Goal: Task Accomplishment & Management: Use online tool/utility

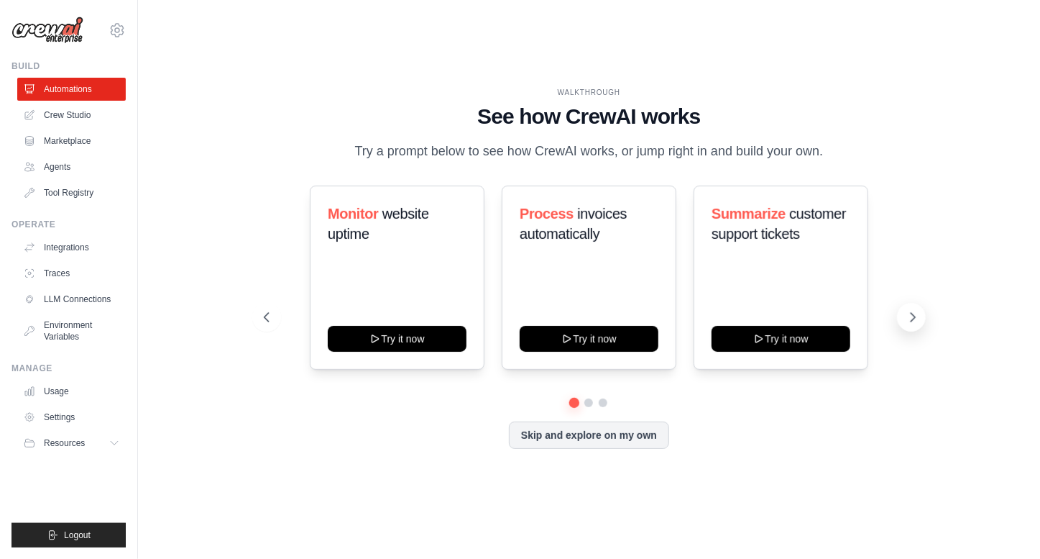
click at [912, 320] on icon at bounding box center [913, 317] width 4 height 9
click at [911, 314] on icon at bounding box center [913, 317] width 14 height 14
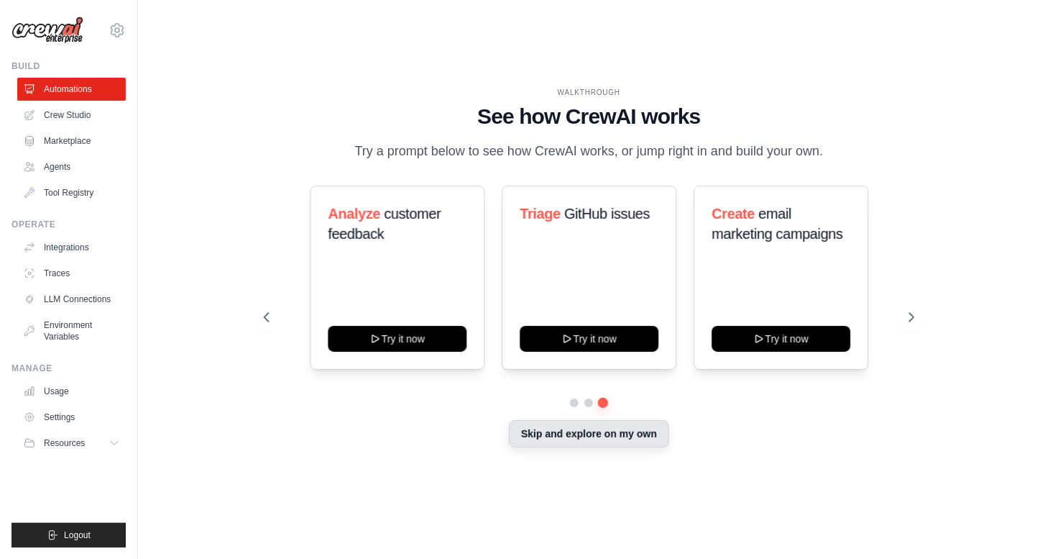
click at [590, 441] on button "Skip and explore on my own" at bounding box center [589, 433] width 160 height 27
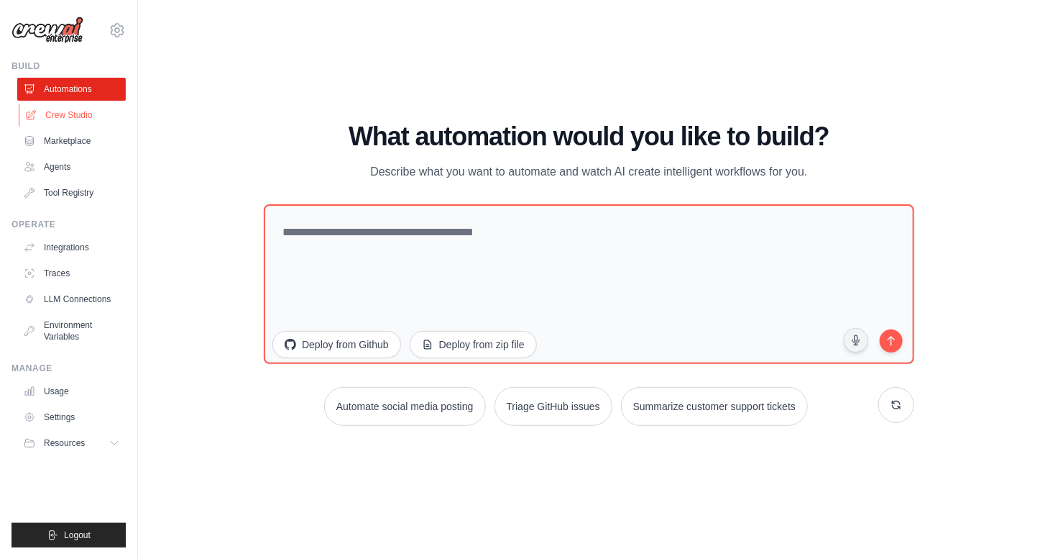
click at [89, 110] on link "Crew Studio" at bounding box center [73, 115] width 109 height 23
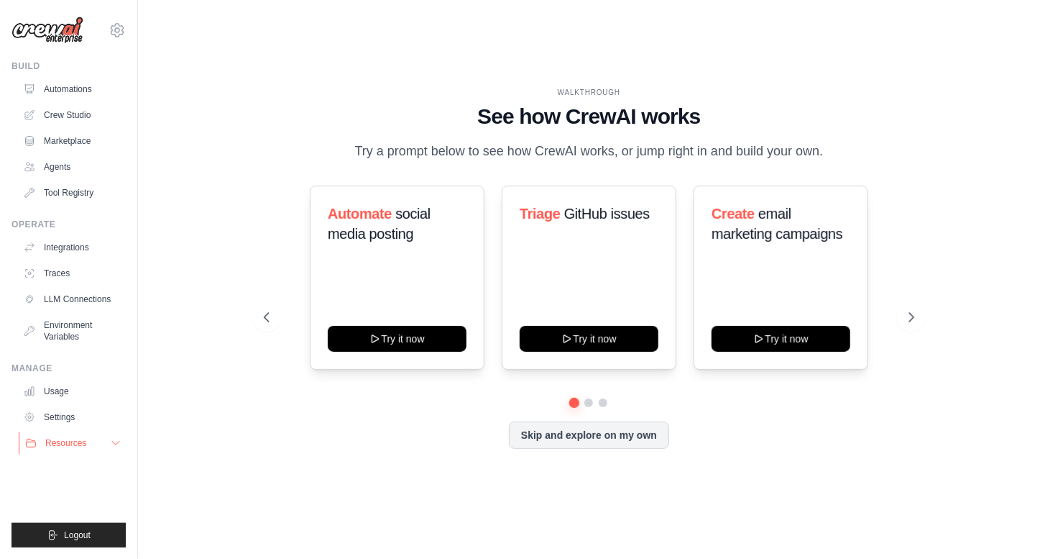
click at [99, 435] on button "Resources" at bounding box center [73, 442] width 109 height 23
click at [118, 439] on icon at bounding box center [116, 443] width 12 height 12
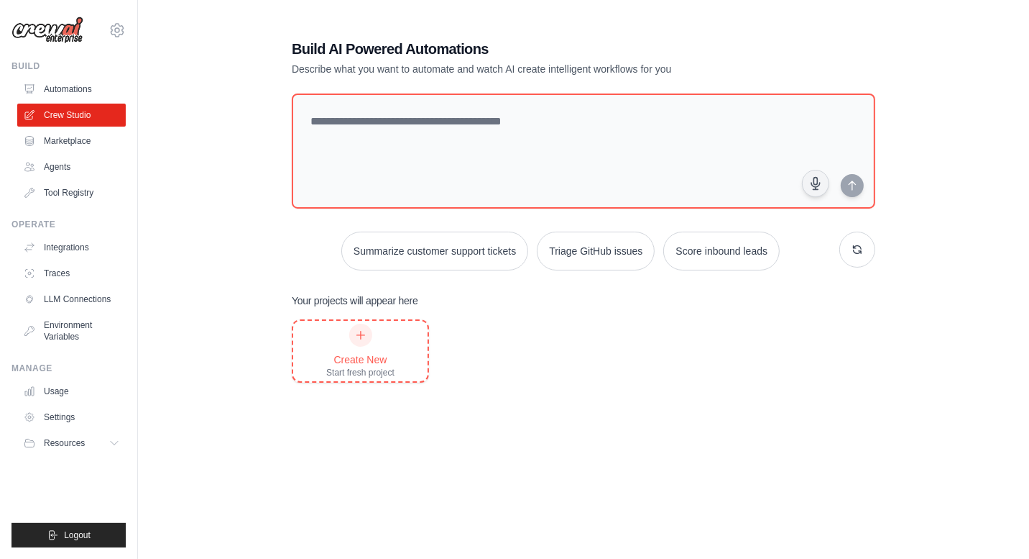
click at [357, 337] on icon at bounding box center [361, 335] width 12 height 12
click at [69, 169] on link "Agents" at bounding box center [73, 166] width 109 height 23
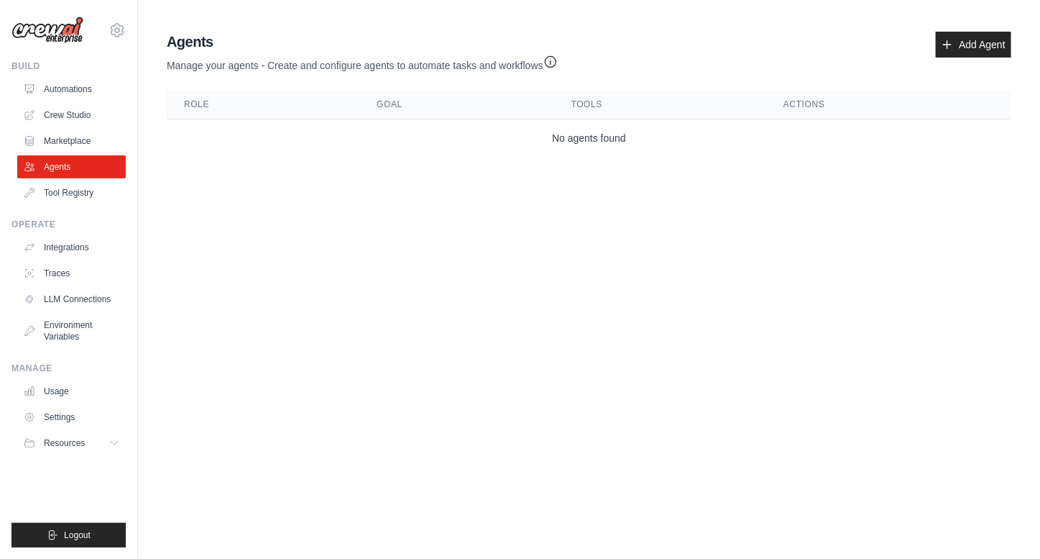
click at [614, 289] on body "akhil.dalal@tyloones.com Settings Build Automations Crew Studio" at bounding box center [520, 279] width 1040 height 559
click at [54, 88] on link "Automations" at bounding box center [73, 89] width 109 height 23
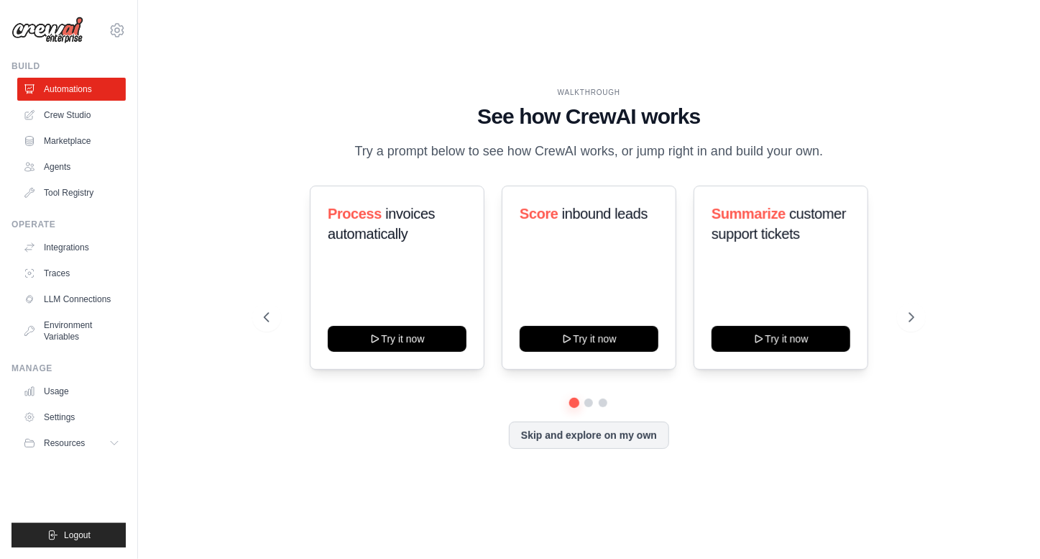
click at [905, 302] on div "Process invoices automatically Try it now Score inbound leads Try it now Summar…" at bounding box center [589, 277] width 651 height 184
click at [908, 315] on icon at bounding box center [913, 317] width 14 height 14
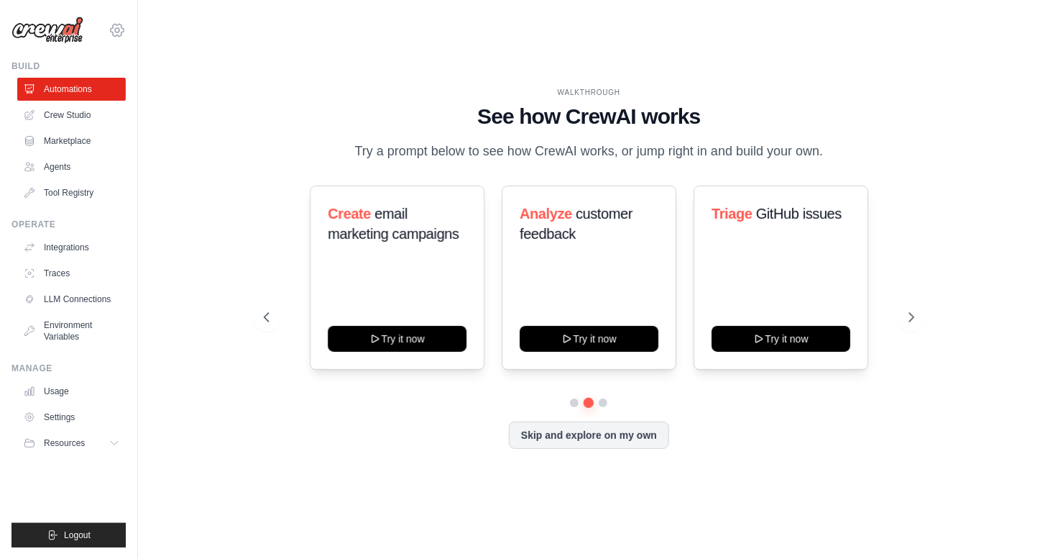
click at [124, 29] on icon at bounding box center [117, 30] width 13 height 12
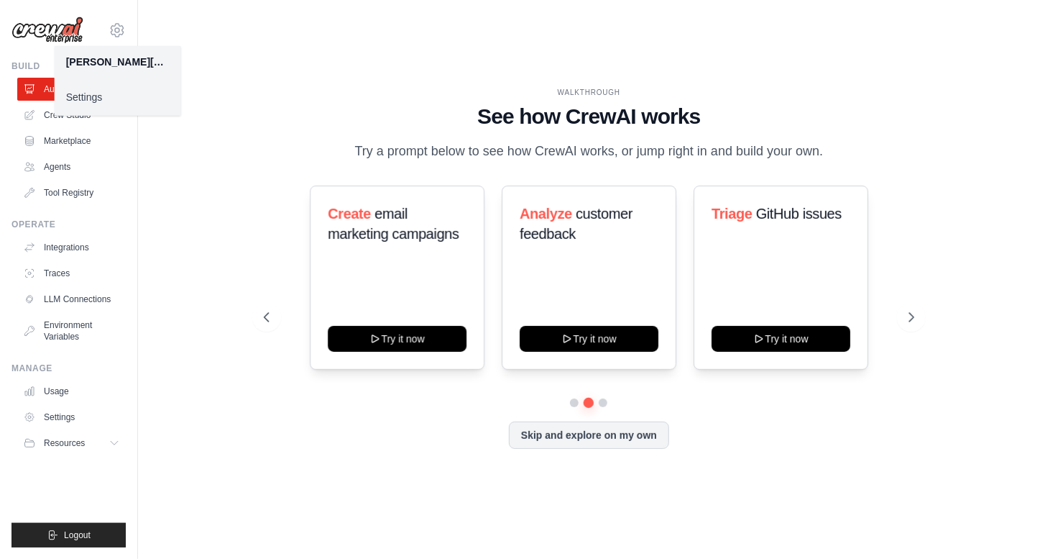
click at [208, 27] on div "WALKTHROUGH See how CrewAI works Try a prompt below to see how CrewAI works, or…" at bounding box center [589, 279] width 856 height 530
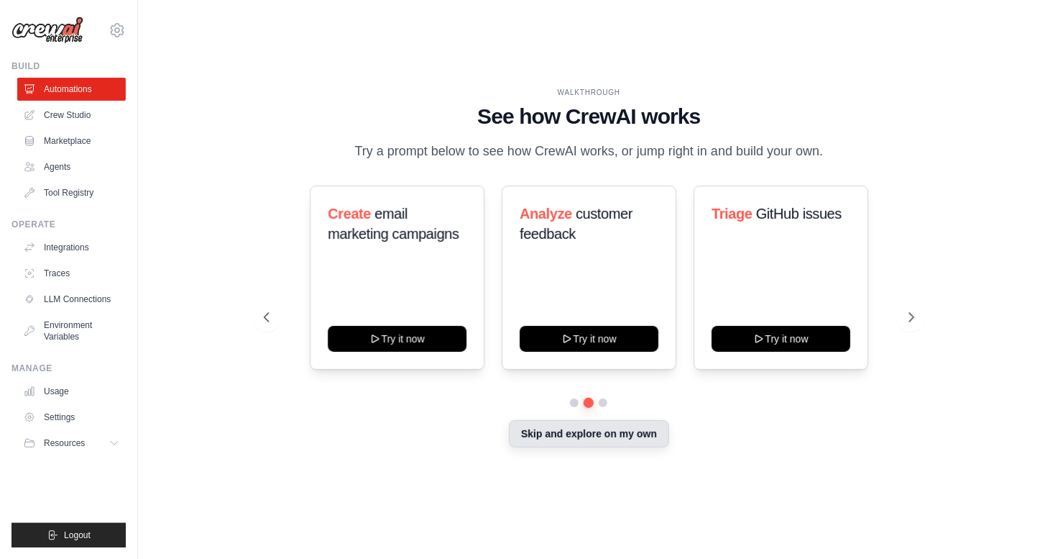
click at [561, 444] on button "Skip and explore on my own" at bounding box center [589, 433] width 160 height 27
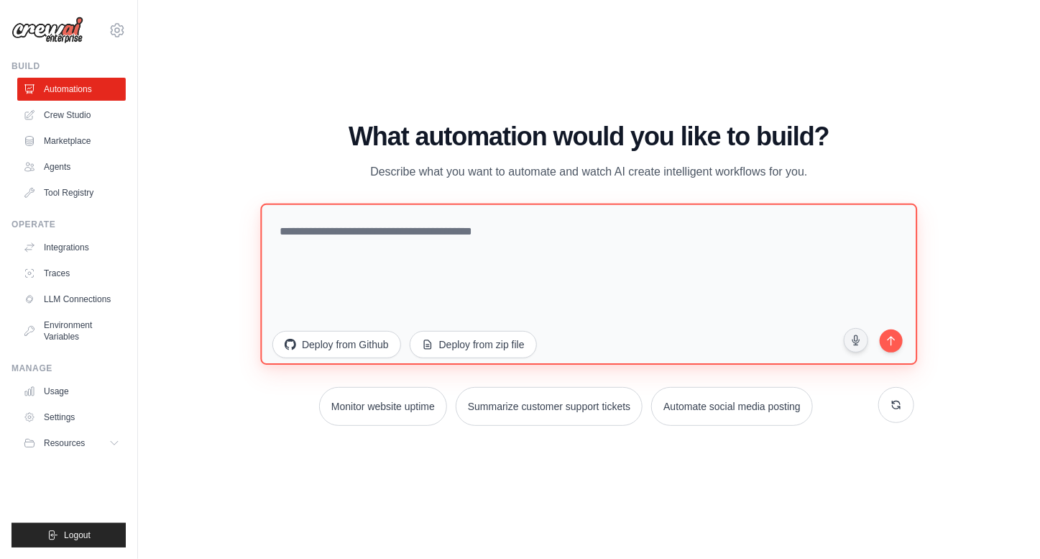
click at [398, 234] on textarea at bounding box center [589, 283] width 657 height 161
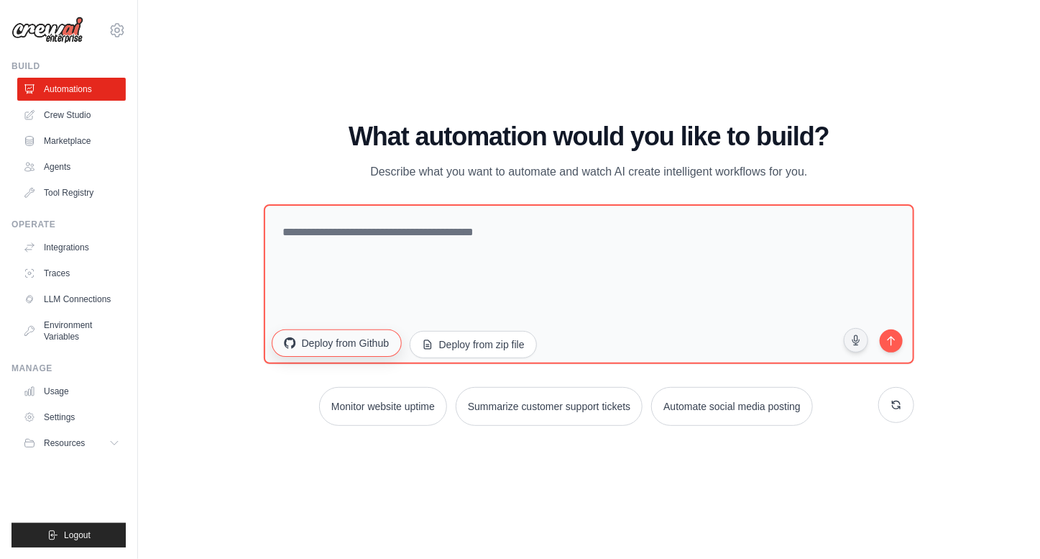
click at [374, 349] on button "Deploy from Github" at bounding box center [336, 342] width 129 height 27
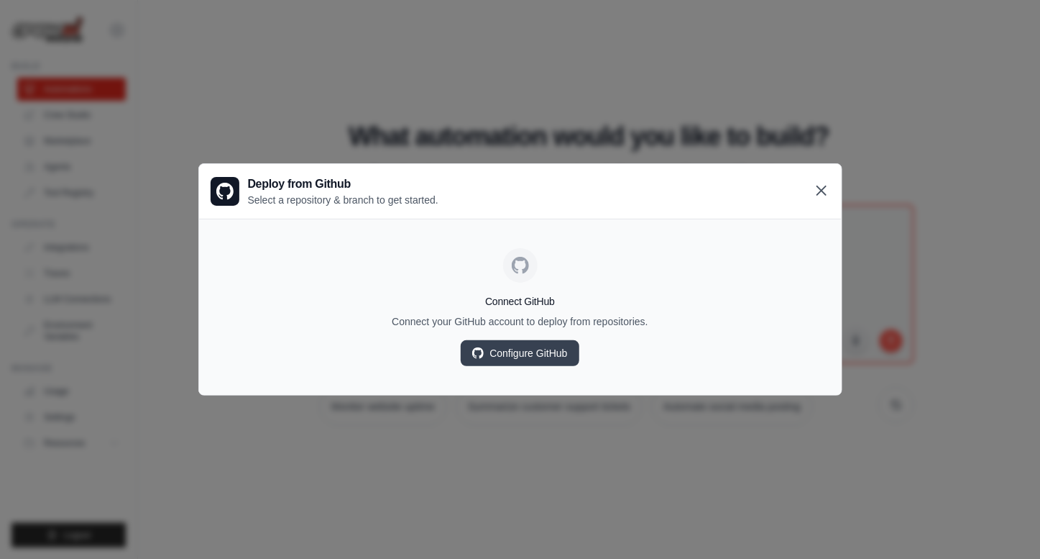
click at [824, 189] on icon at bounding box center [821, 190] width 17 height 17
